Goal: Task Accomplishment & Management: Manage account settings

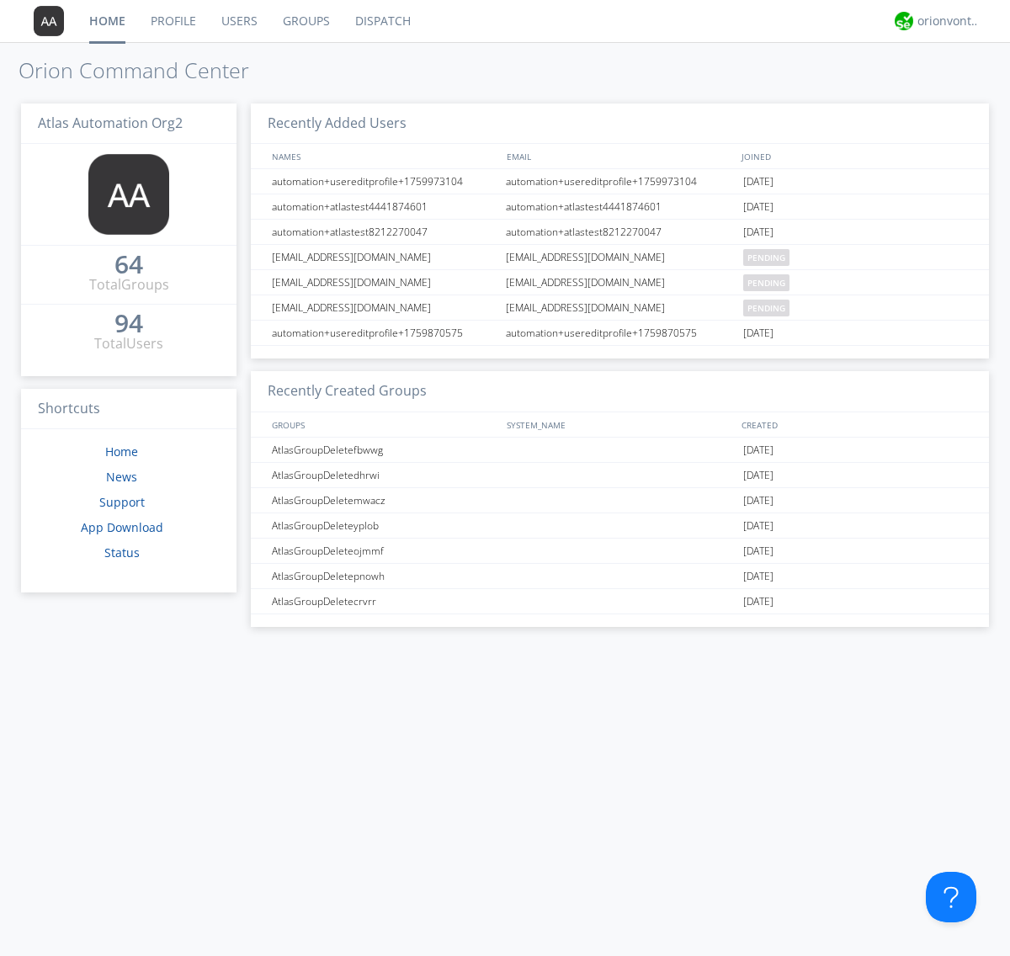
click at [305, 21] on link "Groups" at bounding box center [306, 21] width 72 height 42
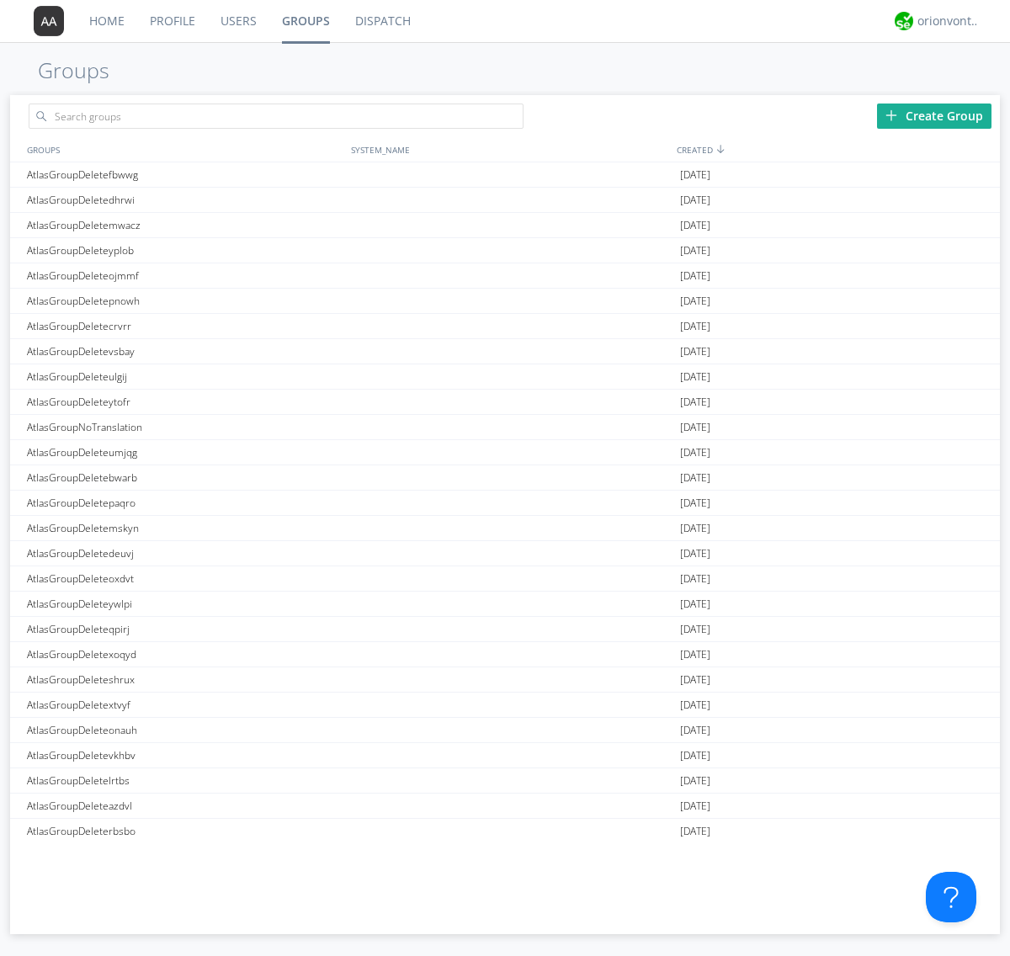
click at [934, 115] on div "Create Group" at bounding box center [934, 116] width 114 height 25
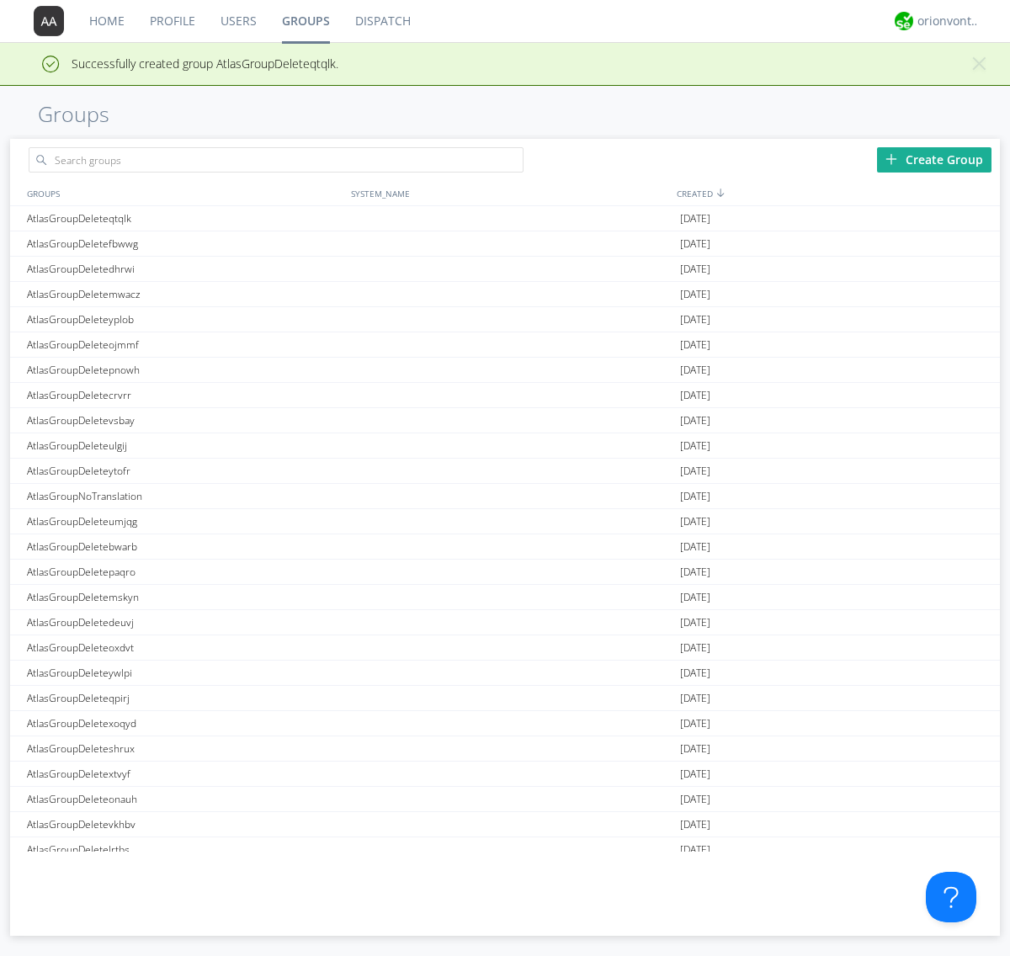
click at [305, 21] on link "Groups" at bounding box center [305, 21] width 73 height 42
type input "AtlasGroupDeleteqtqlk"
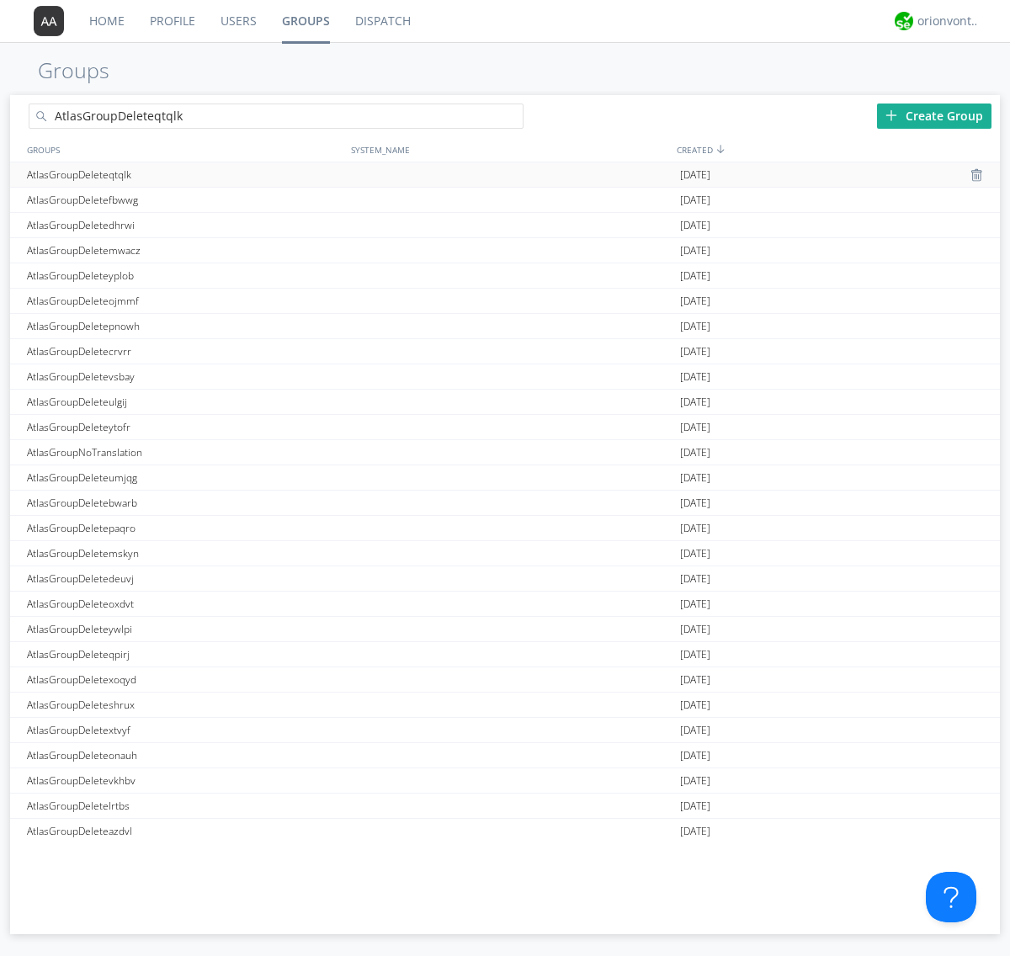
type input "AtlasGroupDeleteqtqlk"
click at [184, 174] on div "AtlasGroupDeleteqtqlk" at bounding box center [185, 174] width 324 height 24
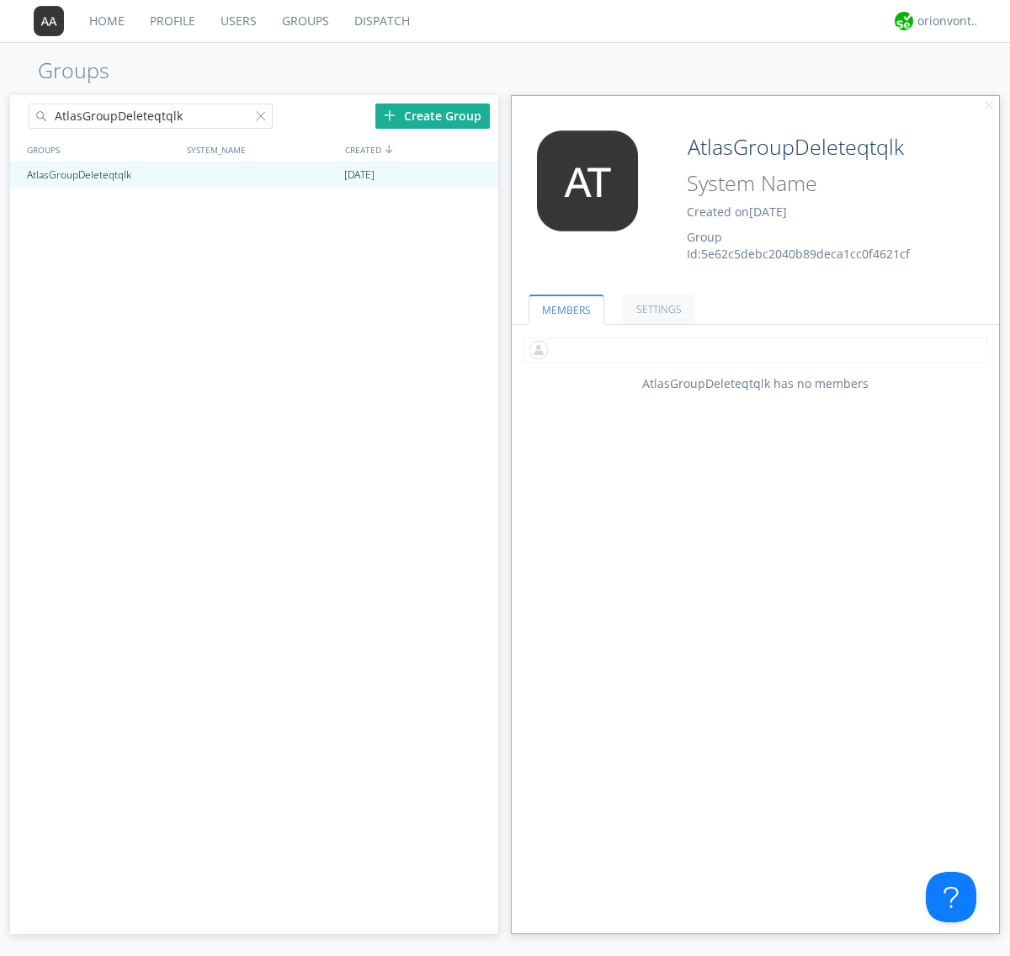
click at [755, 349] on input "text" at bounding box center [755, 349] width 464 height 25
type input "automation+atlas0005+org2"
click at [751, 349] on input "text" at bounding box center [755, 349] width 464 height 25
type input "automation+atlas0004+org2"
click at [751, 349] on input "text" at bounding box center [755, 349] width 464 height 25
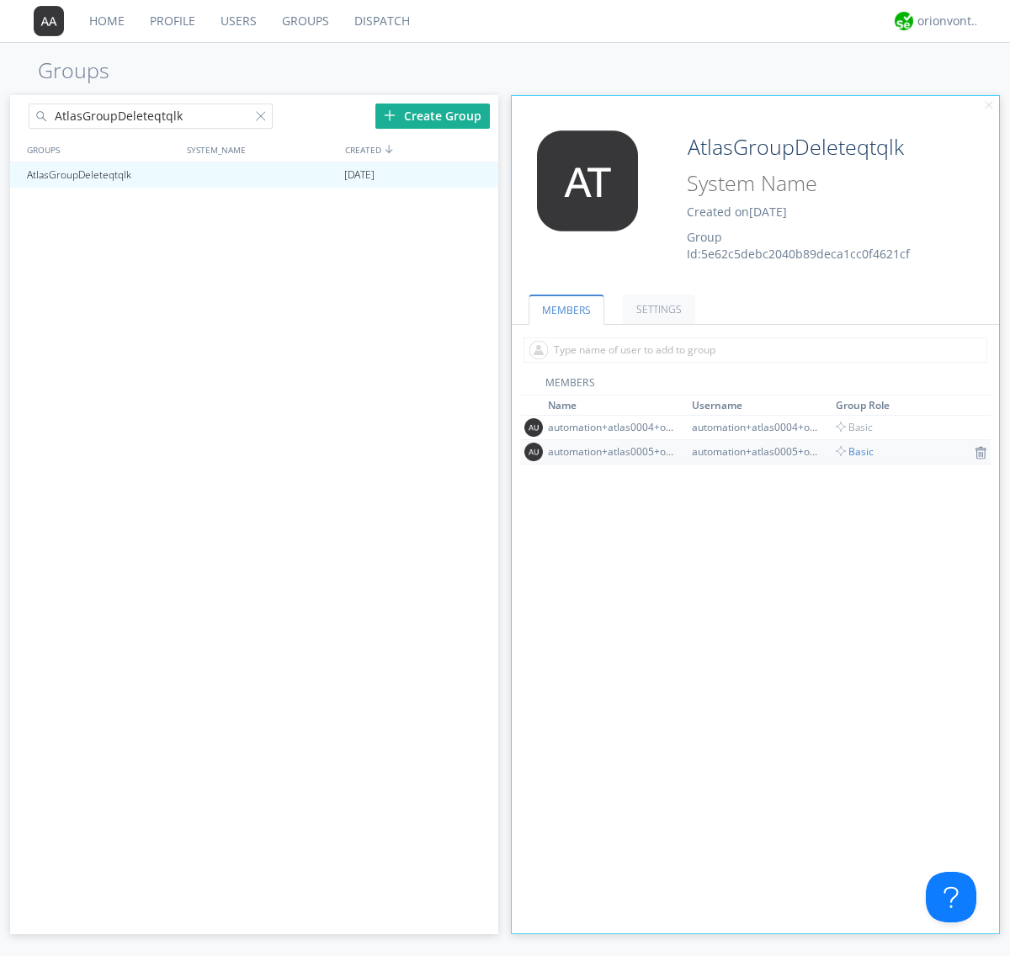
click at [849, 451] on span "Basic" at bounding box center [855, 451] width 38 height 14
click at [751, 349] on input "text" at bounding box center [755, 349] width 464 height 25
click at [849, 427] on span "Basic" at bounding box center [855, 427] width 38 height 14
click at [476, 175] on div at bounding box center [477, 174] width 17 height 13
